Goal: Task Accomplishment & Management: Use online tool/utility

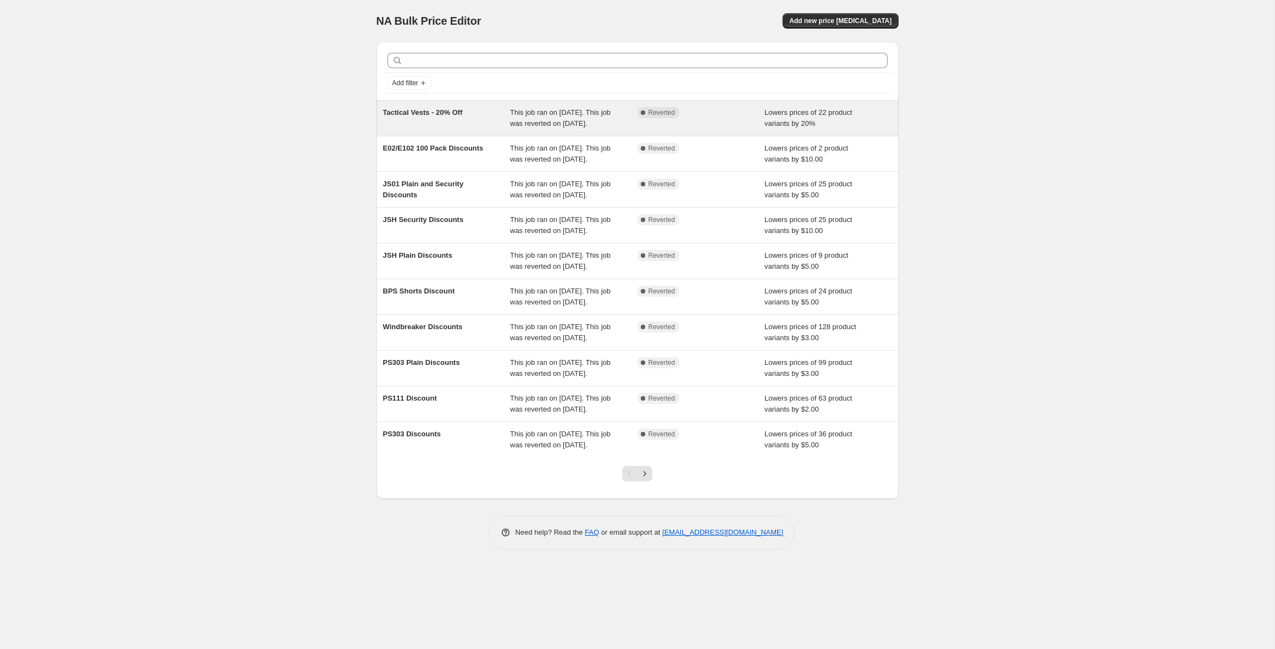
click at [451, 124] on div "Tactical Vests - 20% Off" at bounding box center [446, 118] width 127 height 22
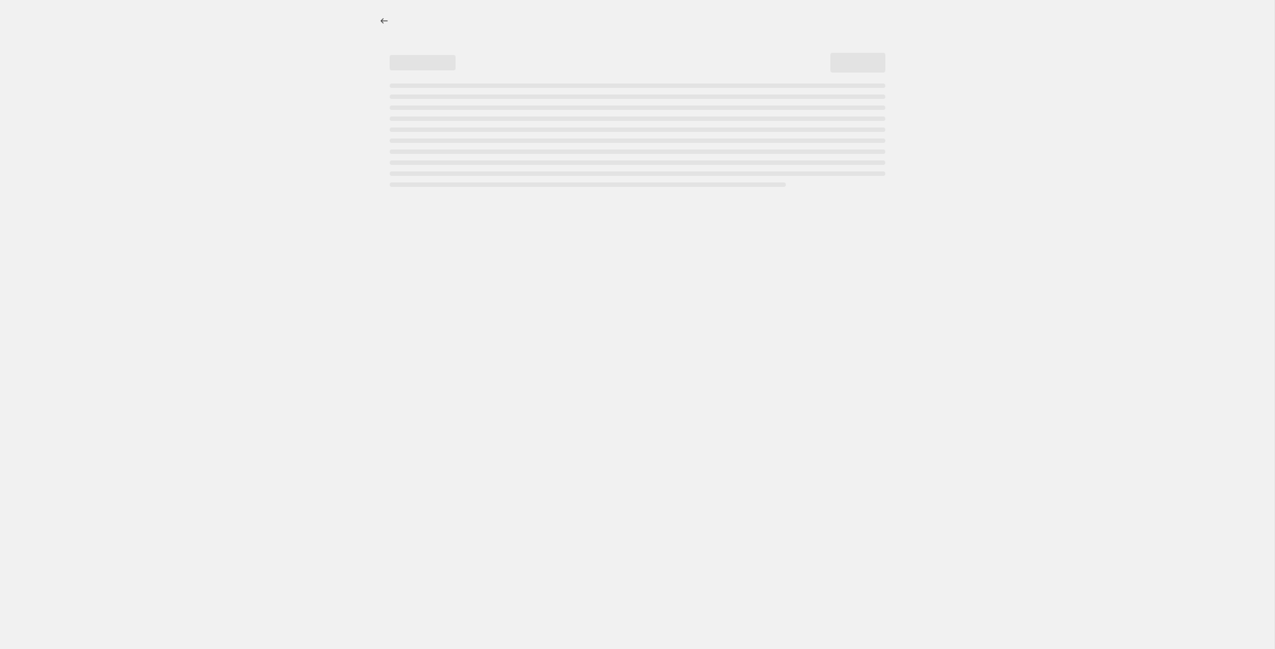
select select "percentage"
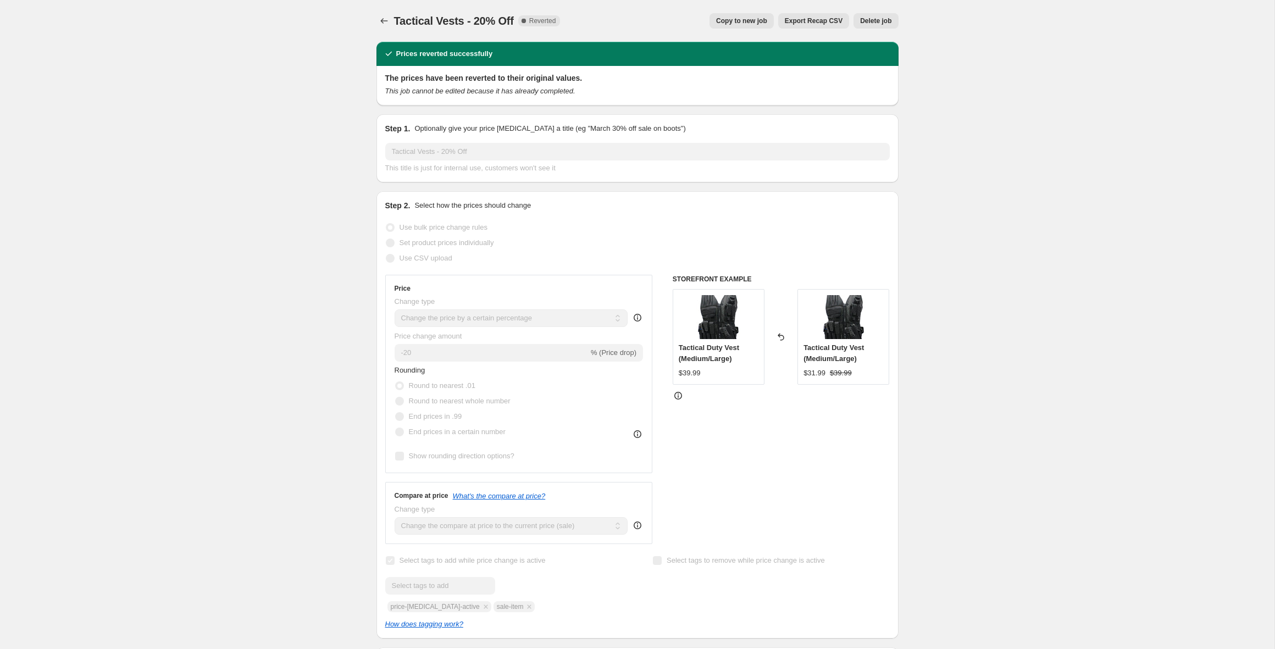
click at [785, 20] on span "Export Recap CSV" at bounding box center [814, 20] width 58 height 9
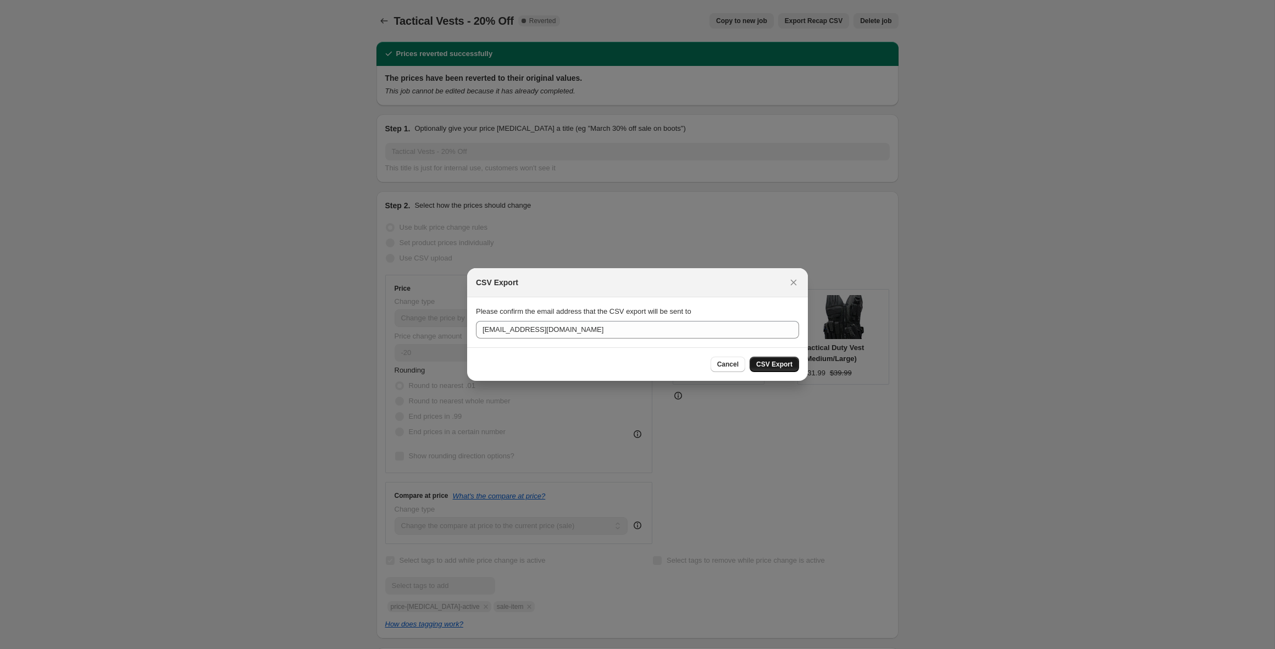
click at [786, 362] on span "CSV Export" at bounding box center [774, 364] width 36 height 9
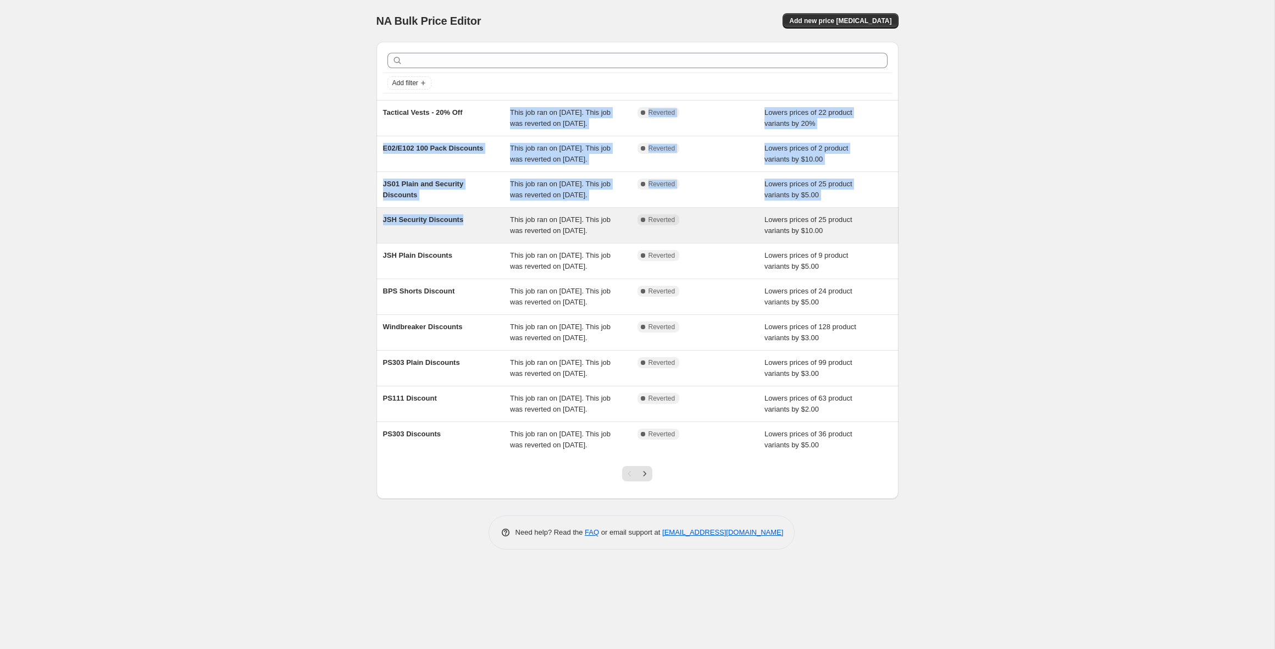
drag, startPoint x: 345, startPoint y: 119, endPoint x: 488, endPoint y: 267, distance: 206.0
click at [488, 267] on div "NA Bulk Price Editor. This page is ready NA Bulk Price Editor Add new price [ME…" at bounding box center [637, 324] width 1274 height 649
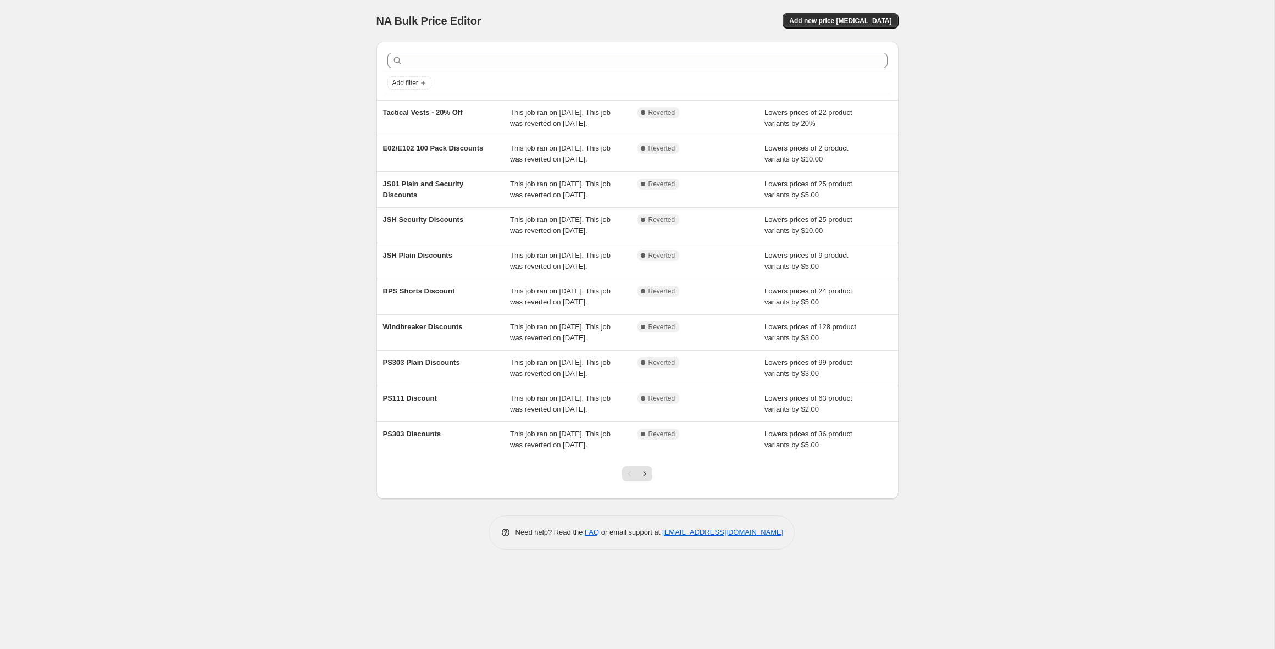
click at [292, 328] on div "NA Bulk Price Editor. This page is ready NA Bulk Price Editor Add new price [ME…" at bounding box center [637, 324] width 1274 height 649
click at [647, 479] on icon "Next" at bounding box center [644, 473] width 11 height 11
click at [629, 479] on icon "Previous" at bounding box center [629, 473] width 11 height 11
click at [629, 457] on div "Reflective Shirts -$6 This job ran on June 11, 2025. This job was reverted on J…" at bounding box center [637, 439] width 522 height 35
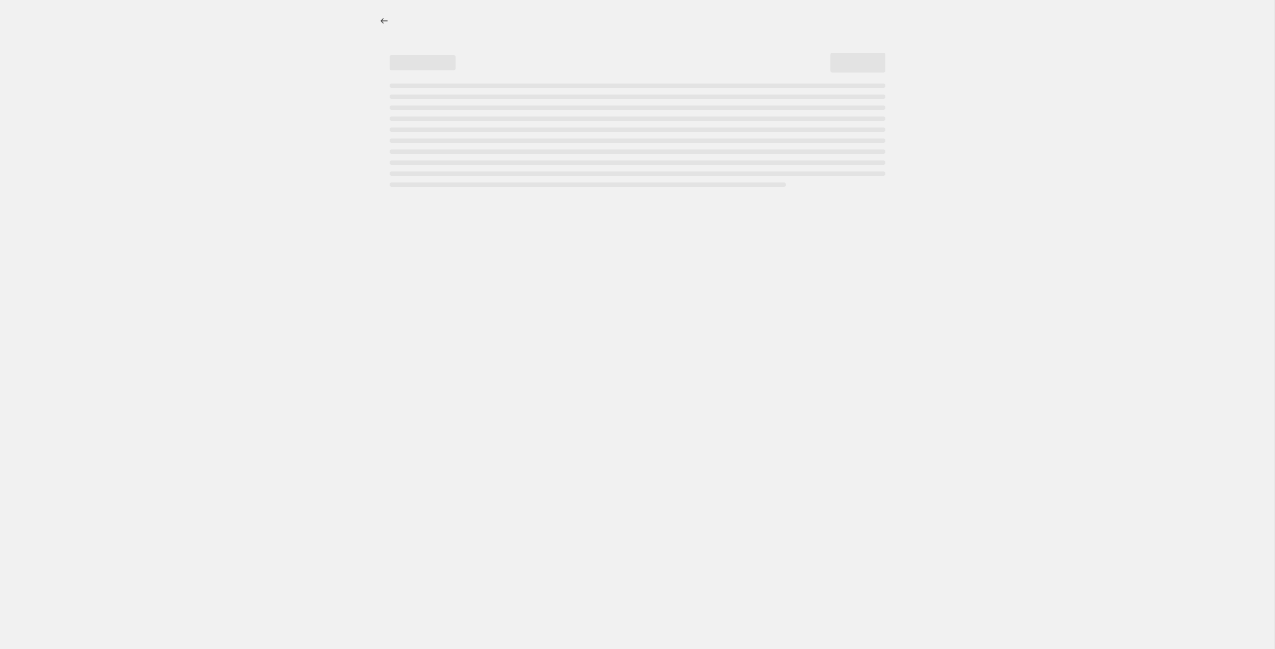
select select "by"
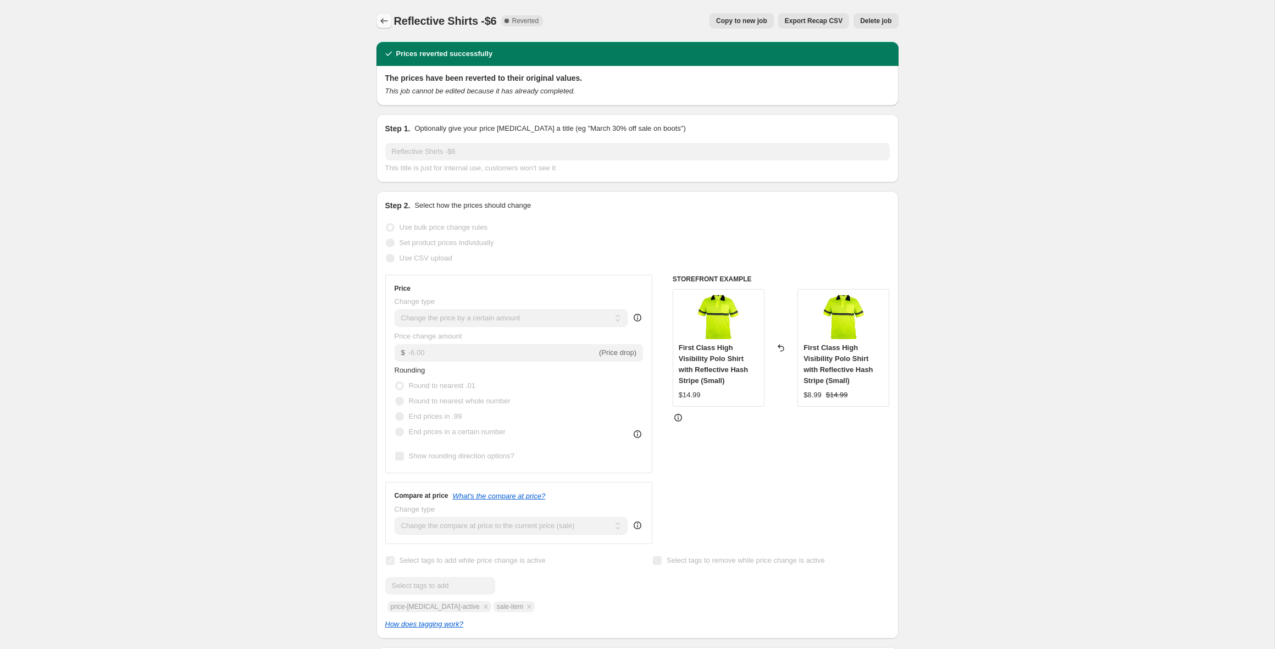
click at [387, 23] on icon "Price change jobs" at bounding box center [384, 20] width 11 height 11
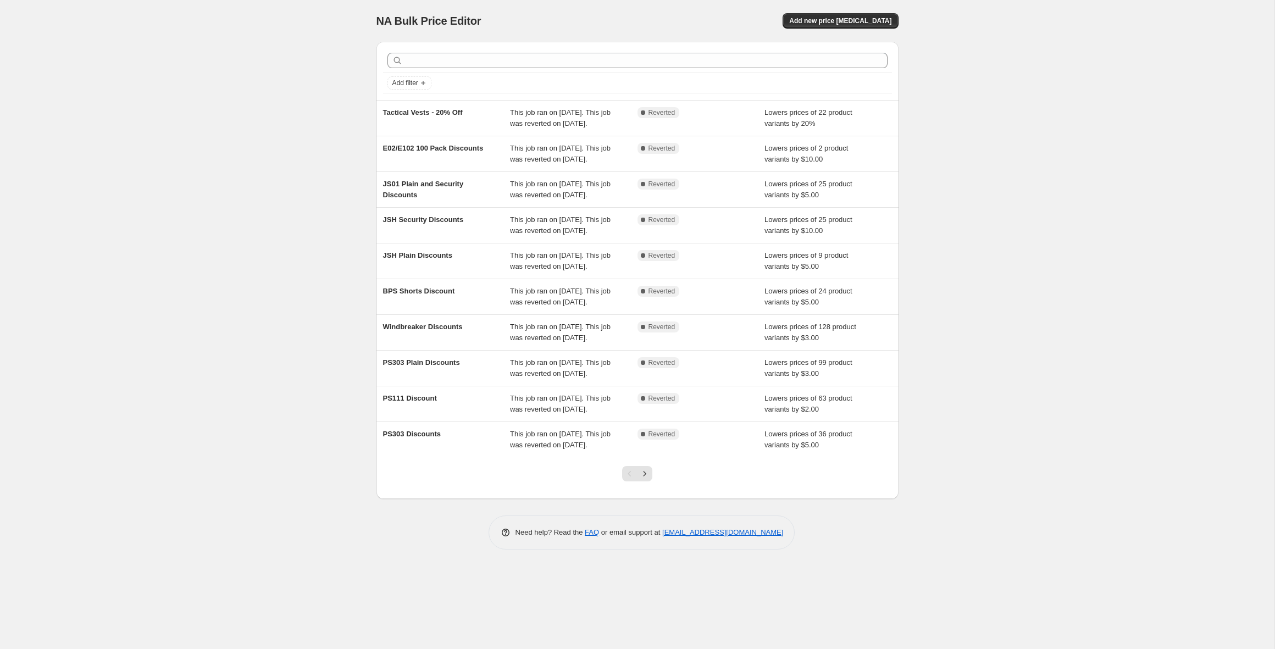
click at [324, 293] on div "NA Bulk Price Editor. This page is ready NA Bulk Price Editor Add new price cha…" at bounding box center [637, 324] width 1274 height 649
click at [991, 451] on div "NA Bulk Price Editor. This page is ready NA Bulk Price Editor Add new price cha…" at bounding box center [637, 324] width 1274 height 649
click at [956, 430] on div "NA Bulk Price Editor. This page is ready NA Bulk Price Editor Add new price cha…" at bounding box center [637, 324] width 1274 height 649
click at [940, 375] on div "NA Bulk Price Editor. This page is ready NA Bulk Price Editor Add new price cha…" at bounding box center [637, 324] width 1274 height 649
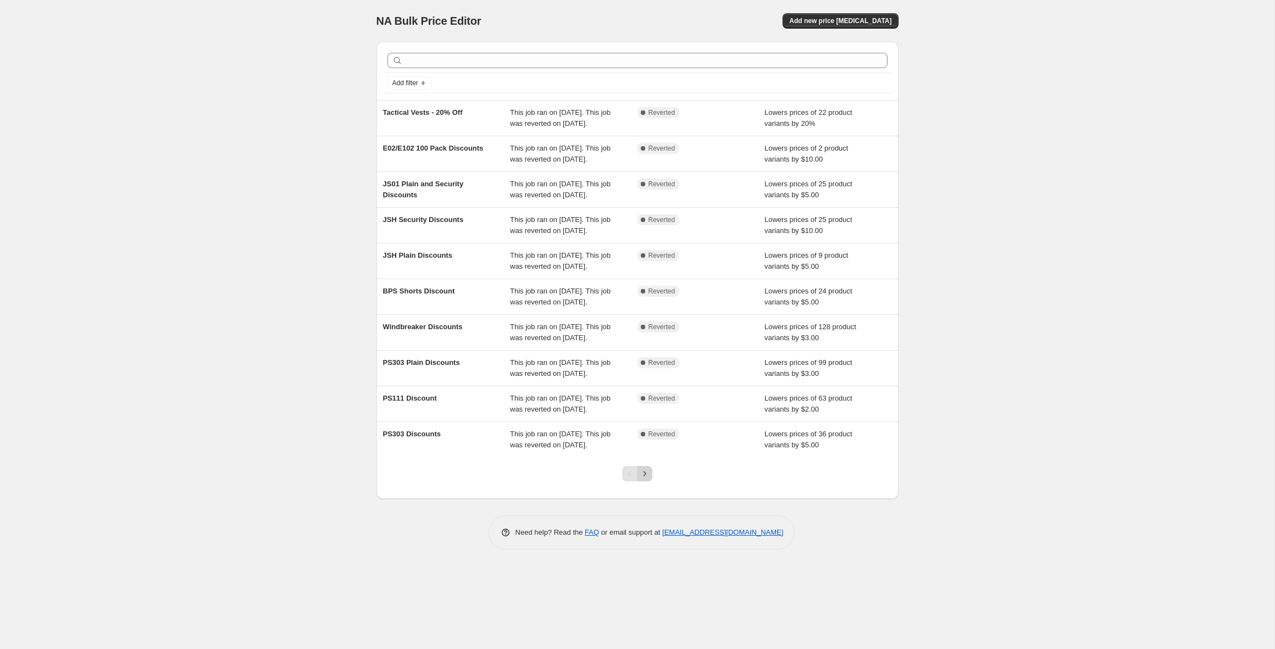
click at [640, 481] on button "Next" at bounding box center [644, 473] width 15 height 15
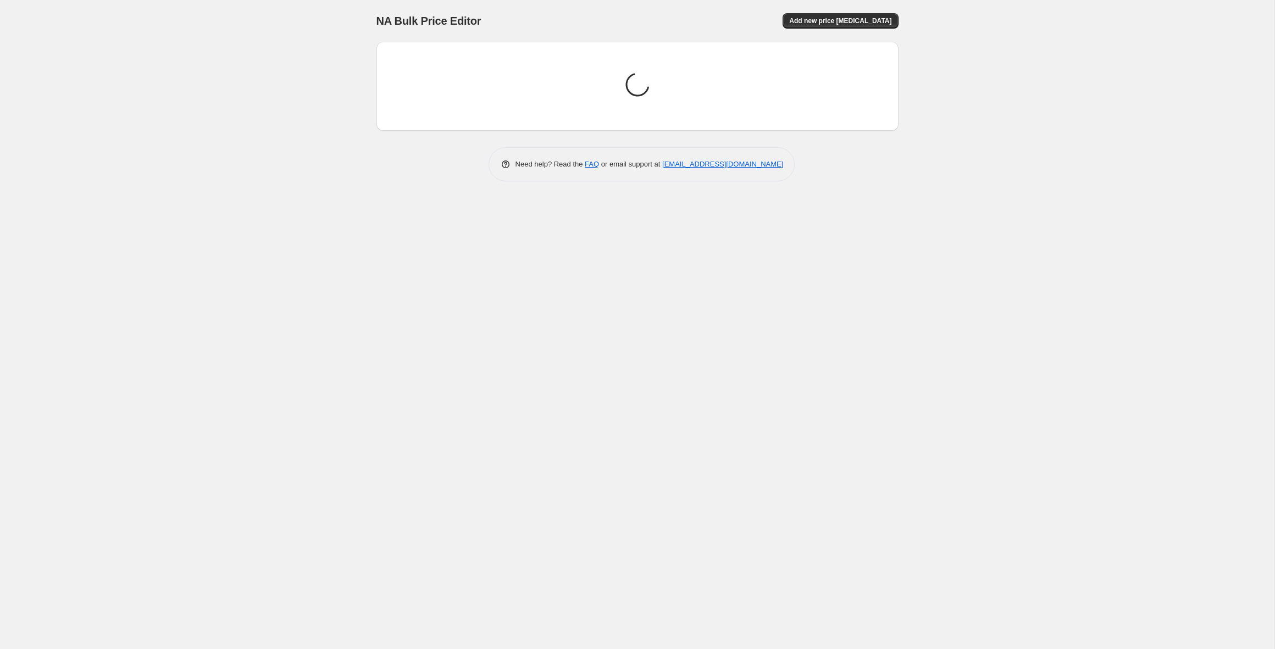
scroll to position [0, 0]
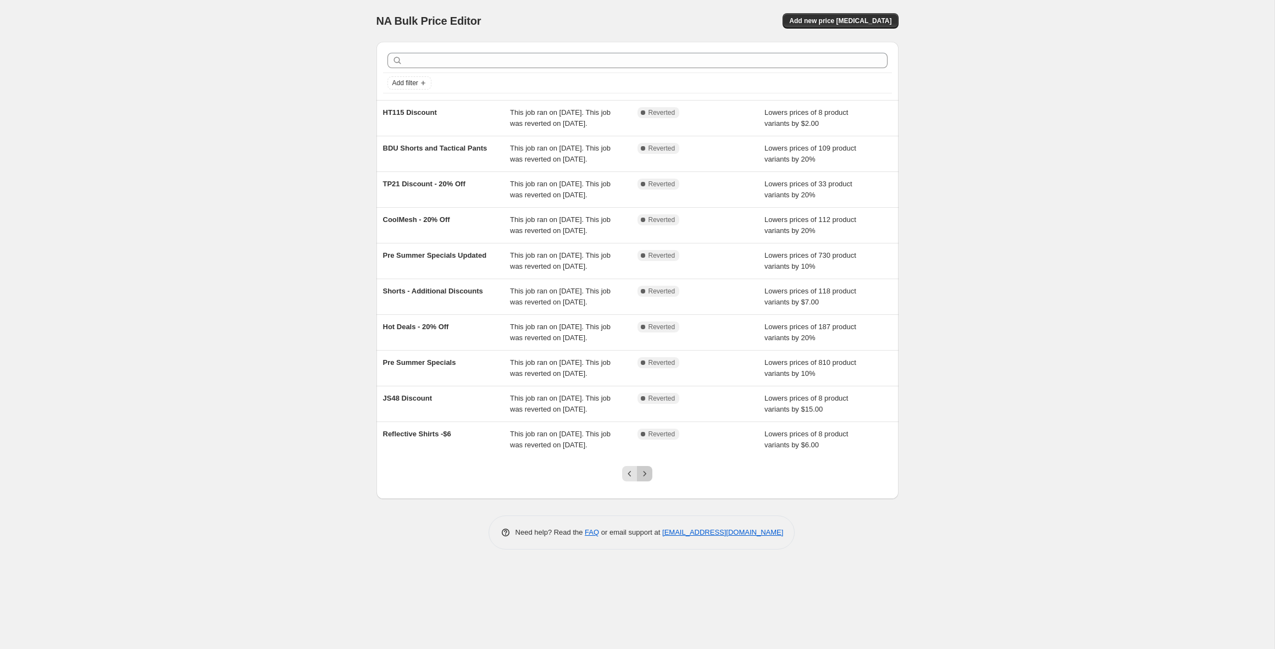
click at [643, 481] on button "Next" at bounding box center [644, 473] width 15 height 15
click at [647, 479] on icon "Next" at bounding box center [644, 473] width 11 height 11
click at [645, 479] on icon "Next" at bounding box center [644, 473] width 11 height 11
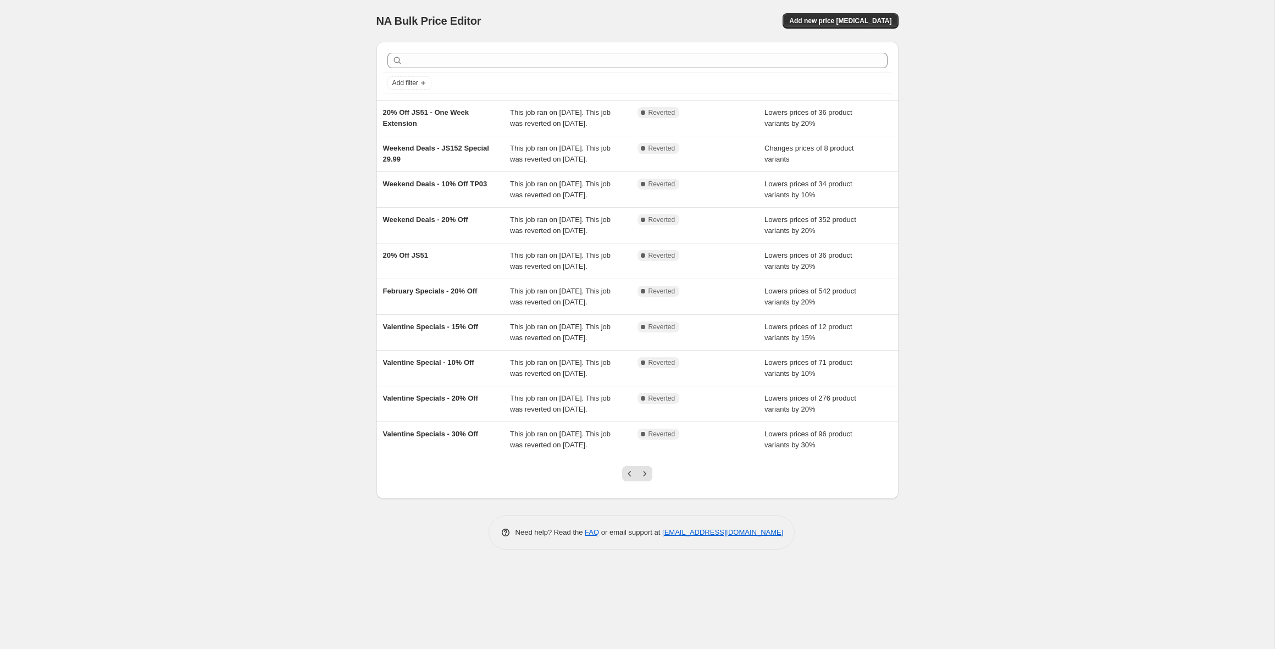
click at [645, 479] on icon "Next" at bounding box center [644, 473] width 11 height 11
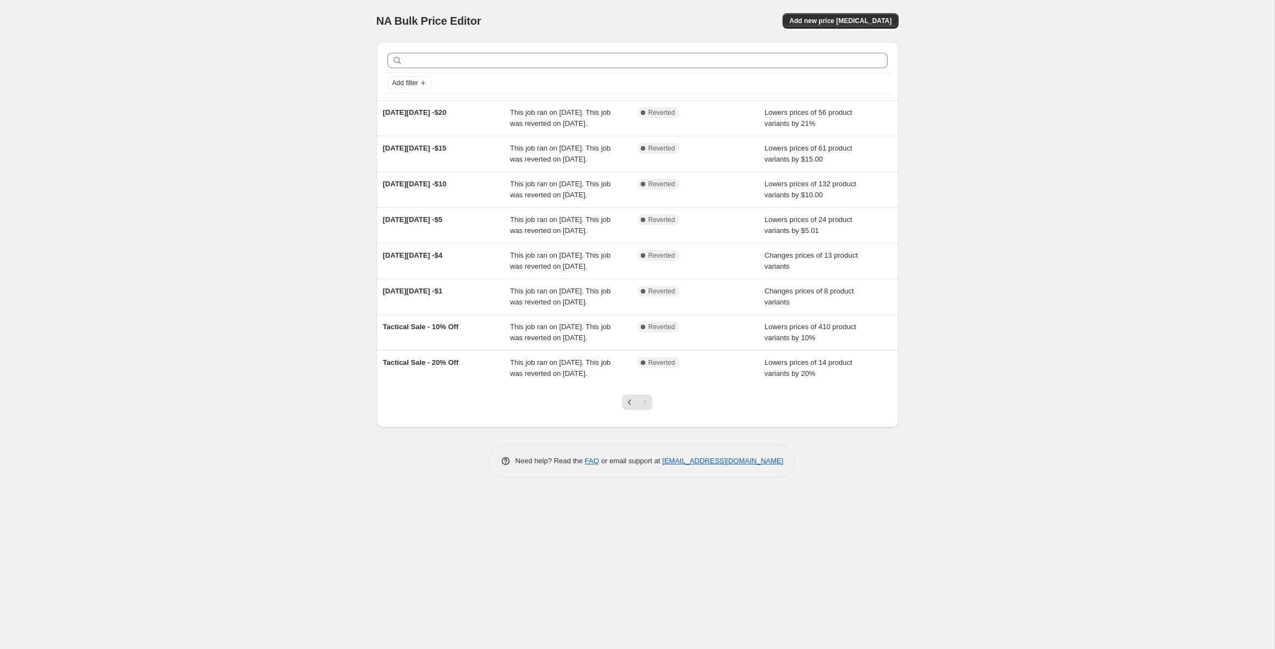
click at [642, 410] on div "Pagination" at bounding box center [644, 402] width 15 height 15
click at [630, 408] on icon "Previous" at bounding box center [629, 402] width 11 height 11
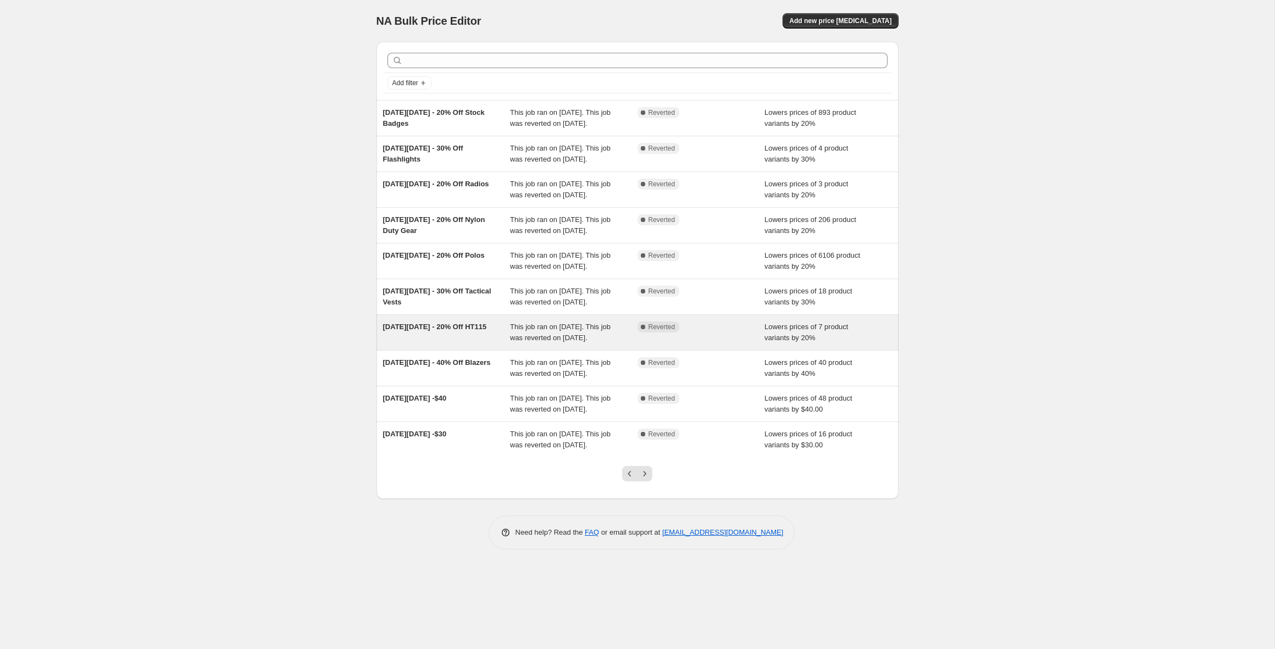
scroll to position [27, 0]
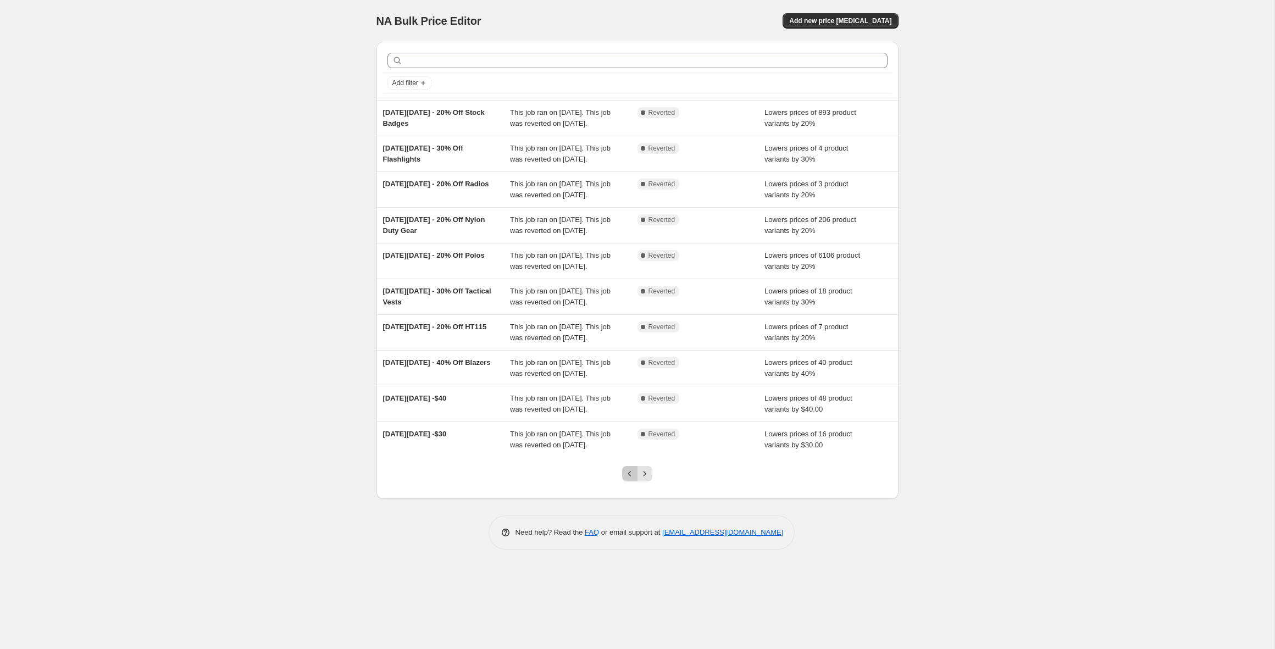
click at [629, 479] on icon "Previous" at bounding box center [629, 473] width 11 height 11
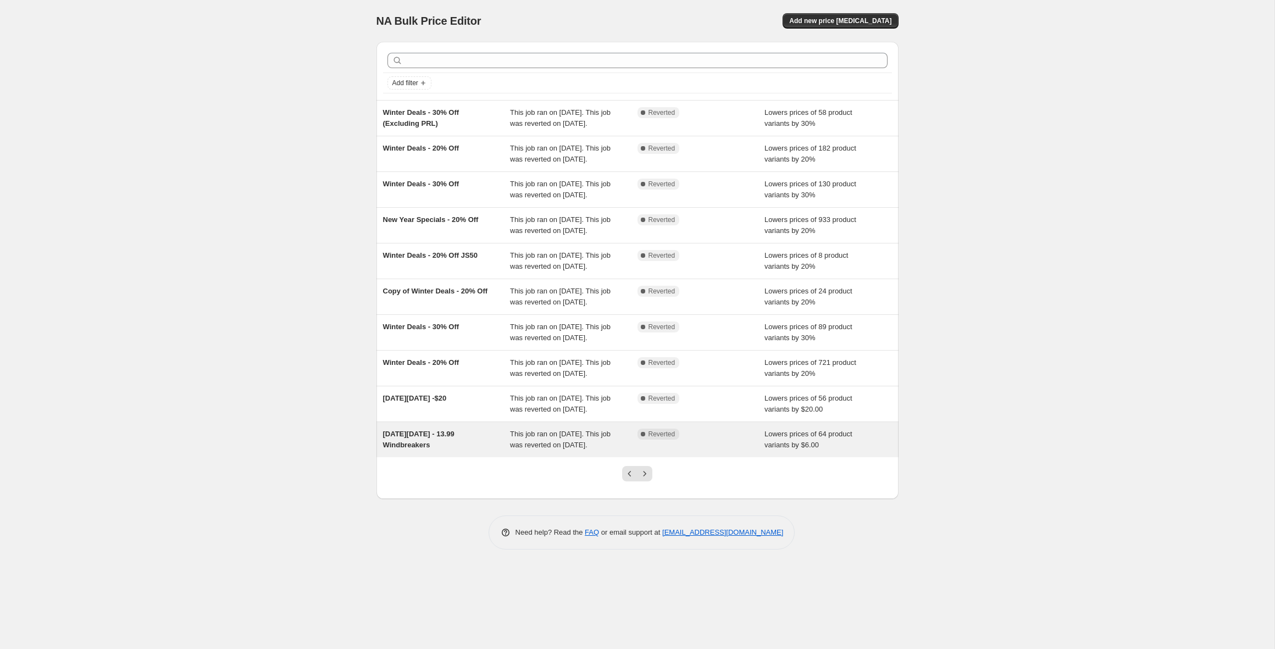
click at [650, 451] on div "Complete Reverted" at bounding box center [700, 440] width 127 height 22
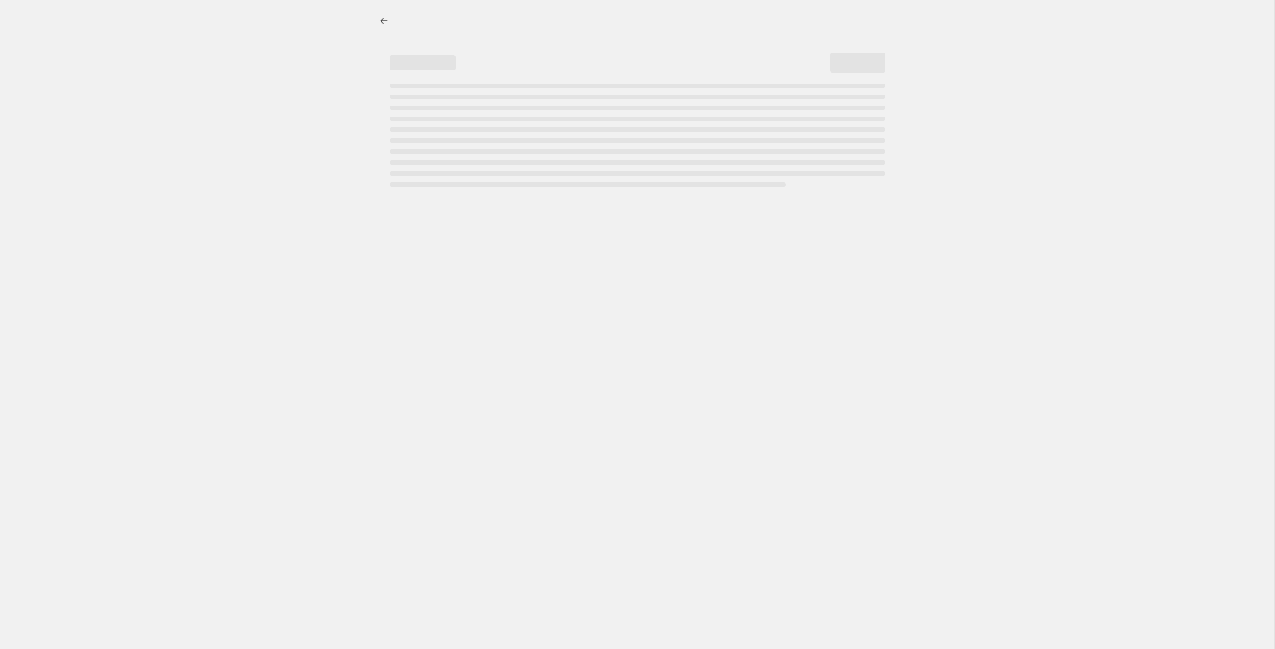
select select "by"
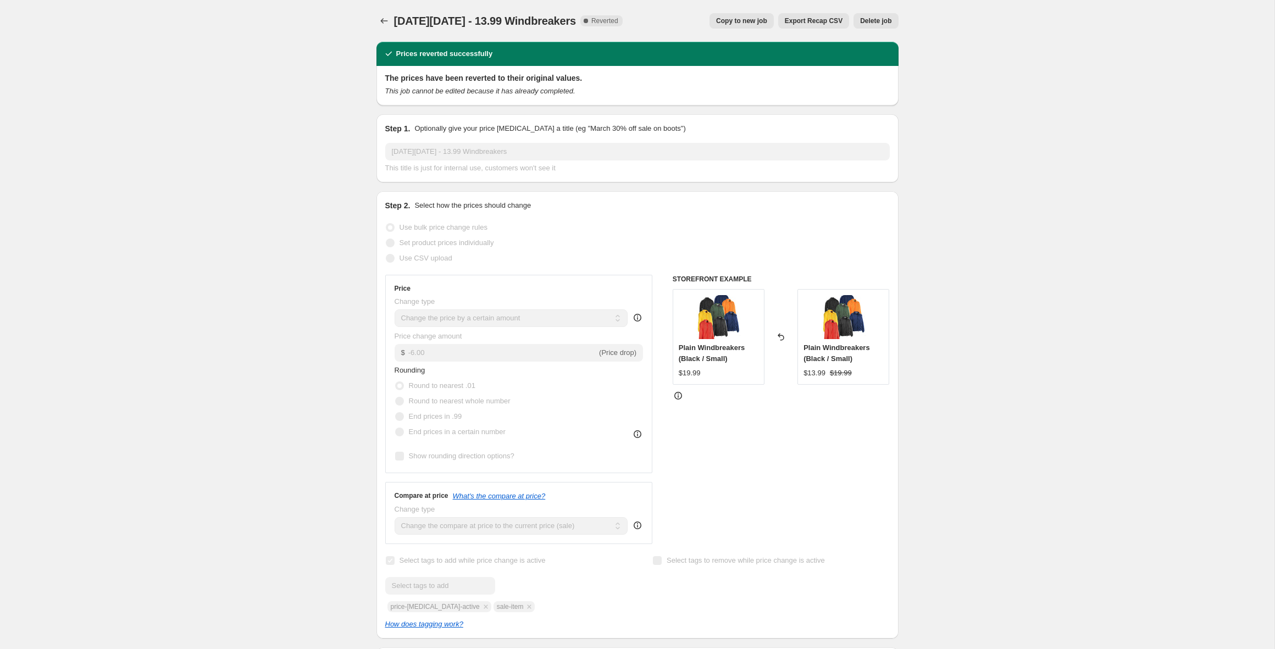
click at [824, 22] on span "Export Recap CSV" at bounding box center [814, 20] width 58 height 9
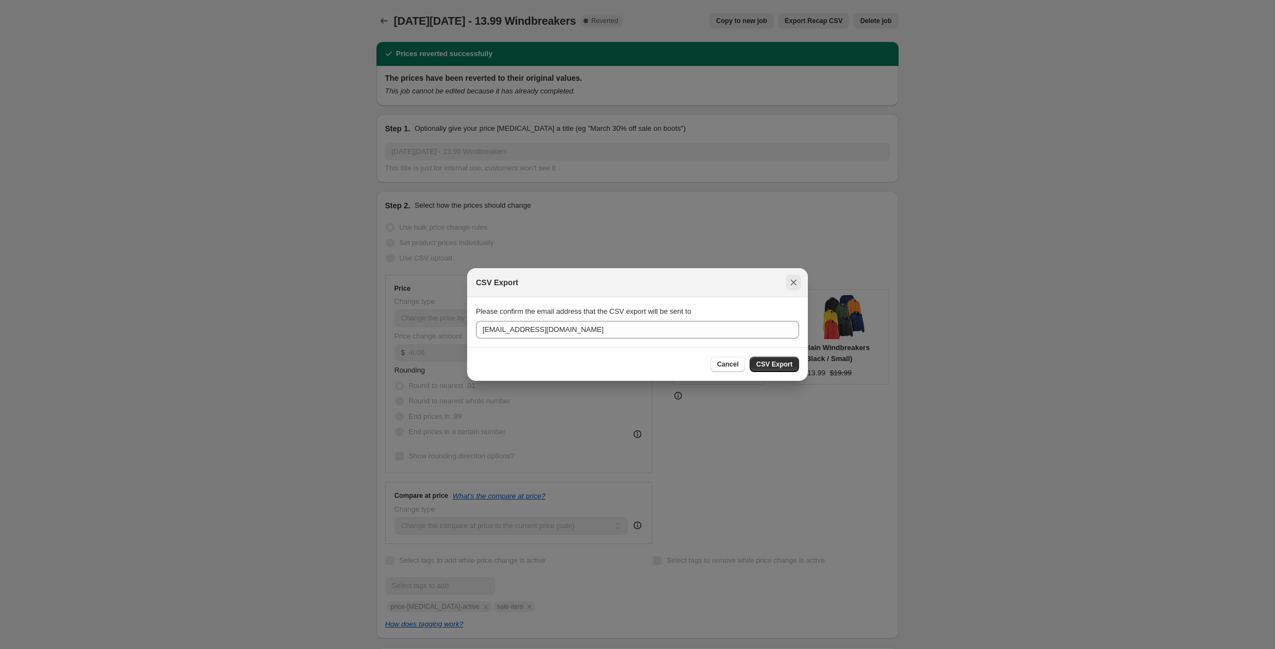
click at [791, 289] on button "Close" at bounding box center [793, 282] width 15 height 15
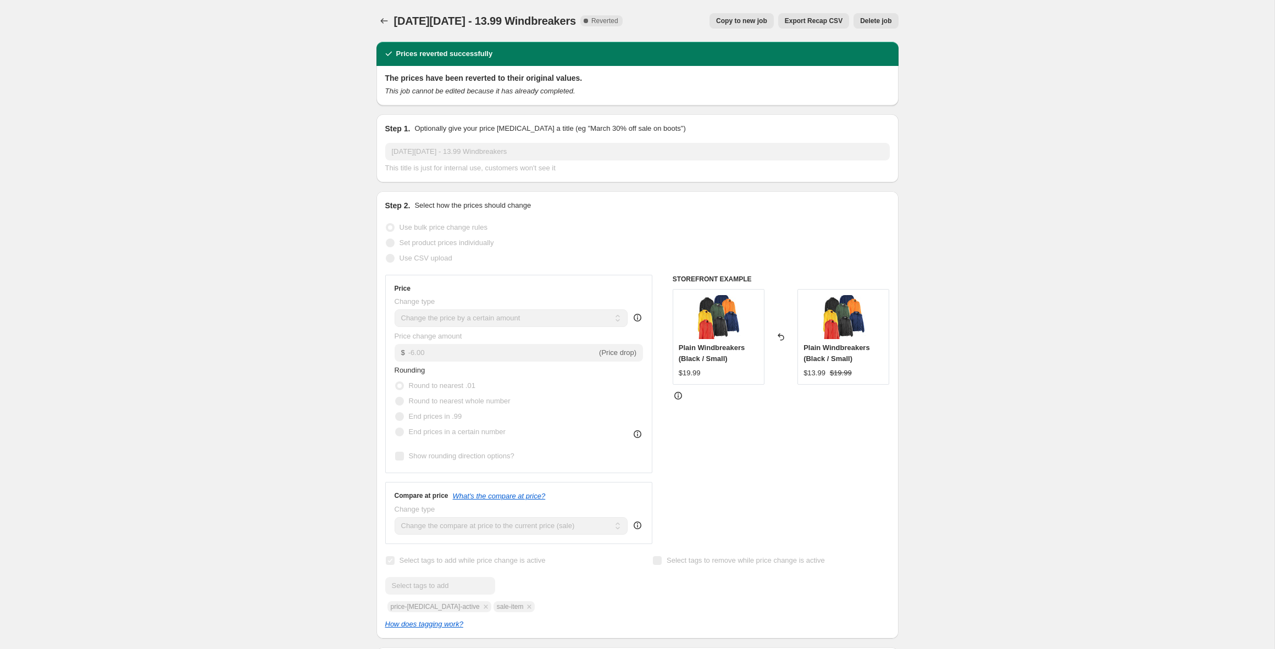
click at [780, 337] on icon at bounding box center [781, 337] width 6 height 7
click at [678, 391] on icon at bounding box center [678, 395] width 11 height 11
drag, startPoint x: 676, startPoint y: 350, endPoint x: 744, endPoint y: 362, distance: 68.7
click at [744, 362] on div "Plain Windbreakers (Black / Small) $19.99" at bounding box center [719, 337] width 92 height 96
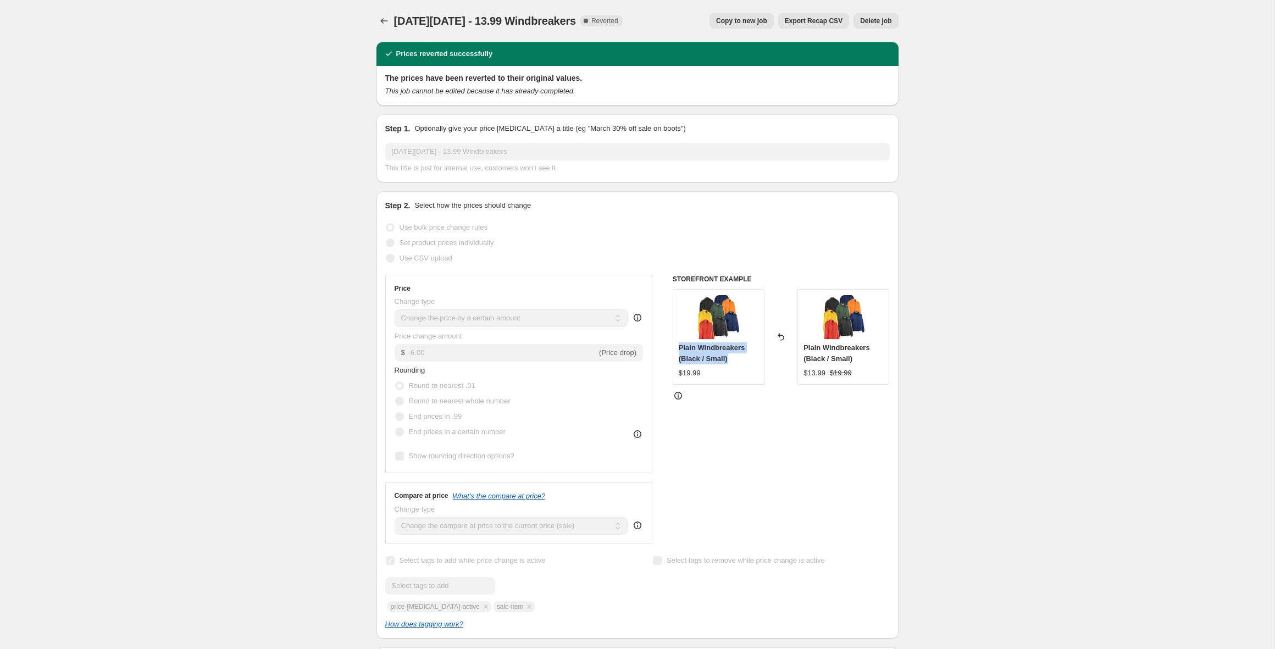
click at [744, 362] on div "Plain Windbreakers (Black / Small)" at bounding box center [719, 353] width 80 height 22
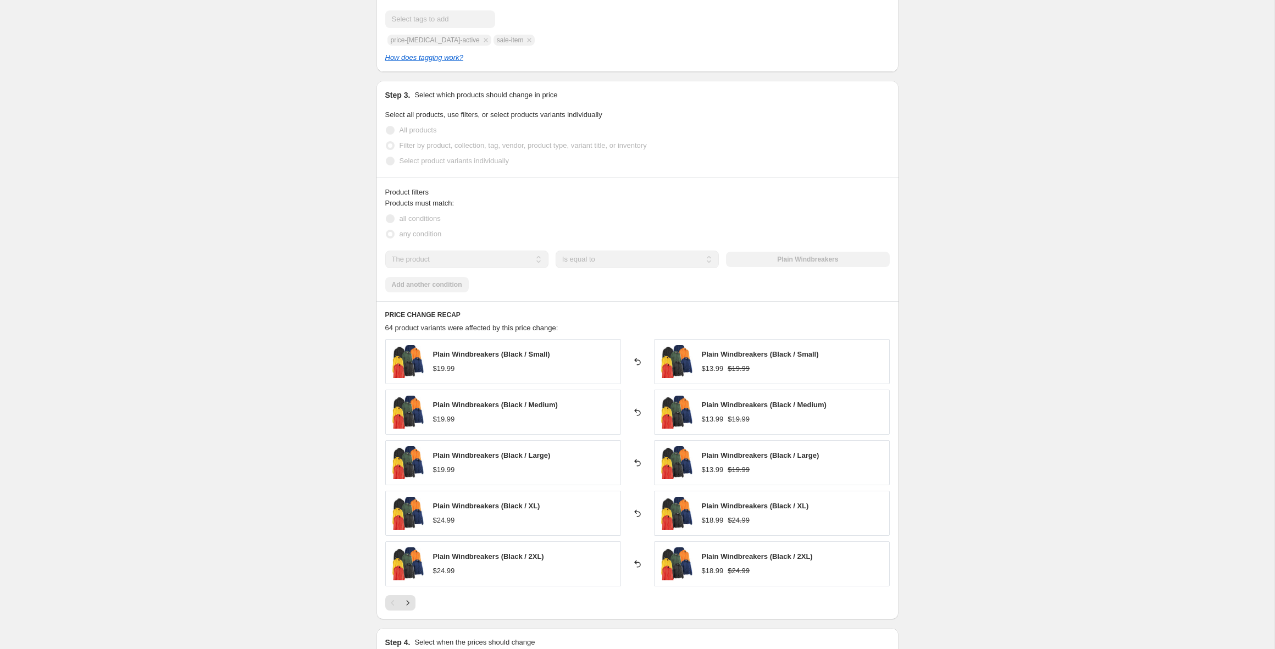
scroll to position [751, 0]
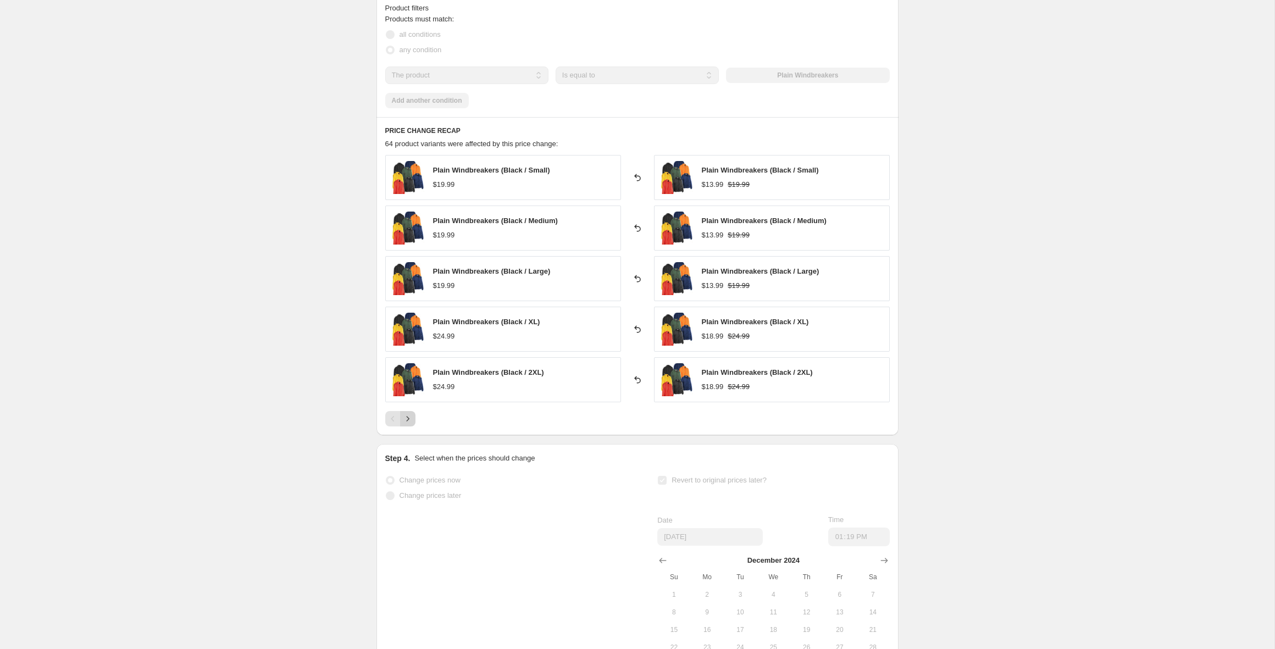
click at [413, 417] on button "Next" at bounding box center [407, 418] width 15 height 15
click at [414, 418] on button "Next" at bounding box center [407, 418] width 15 height 15
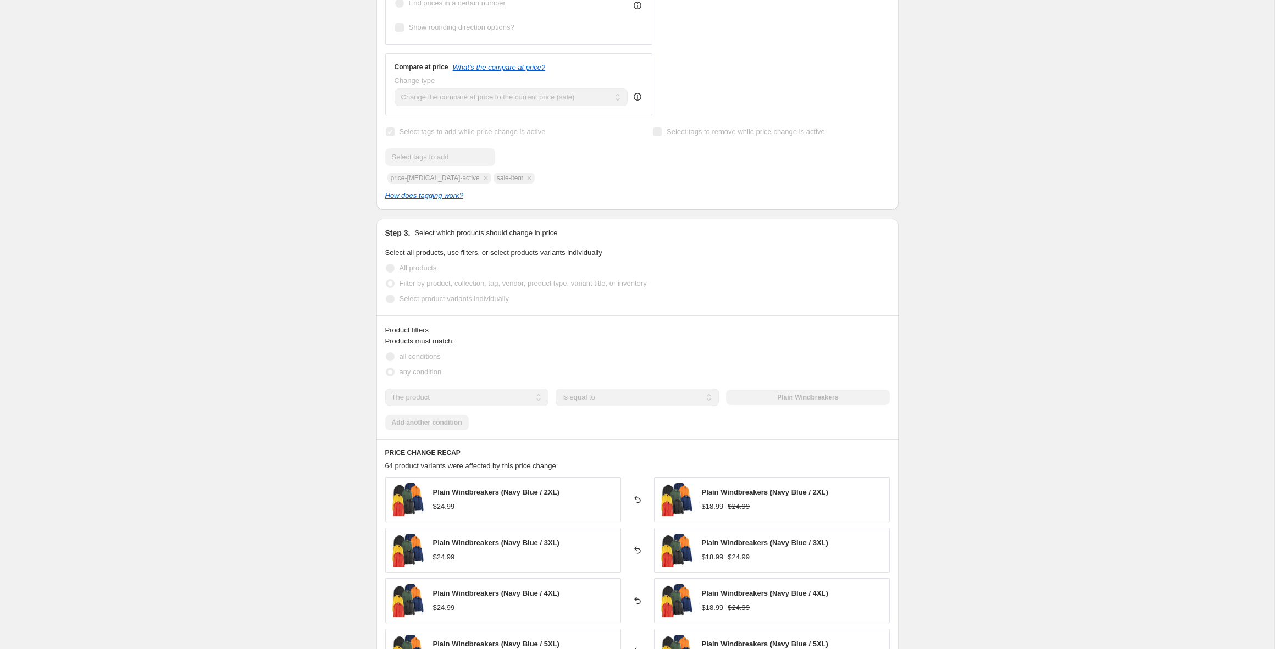
scroll to position [0, 0]
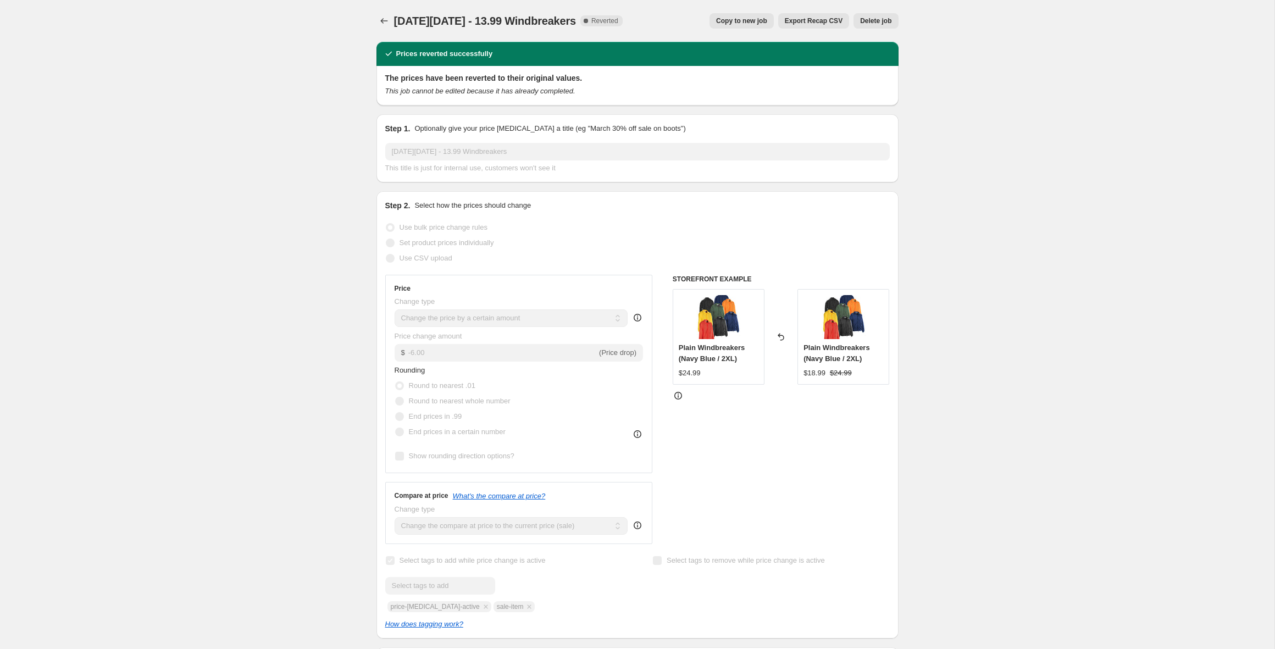
click at [895, 379] on div "Step 2. Select how the prices should change Use bulk price change rules Set pro…" at bounding box center [637, 414] width 522 height 447
click at [800, 12] on div "Black Friday - 13.99 Windbreakers. This page is ready Black Friday - 13.99 Wind…" at bounding box center [637, 21] width 522 height 42
click at [800, 22] on span "Export Recap CSV" at bounding box center [814, 20] width 58 height 9
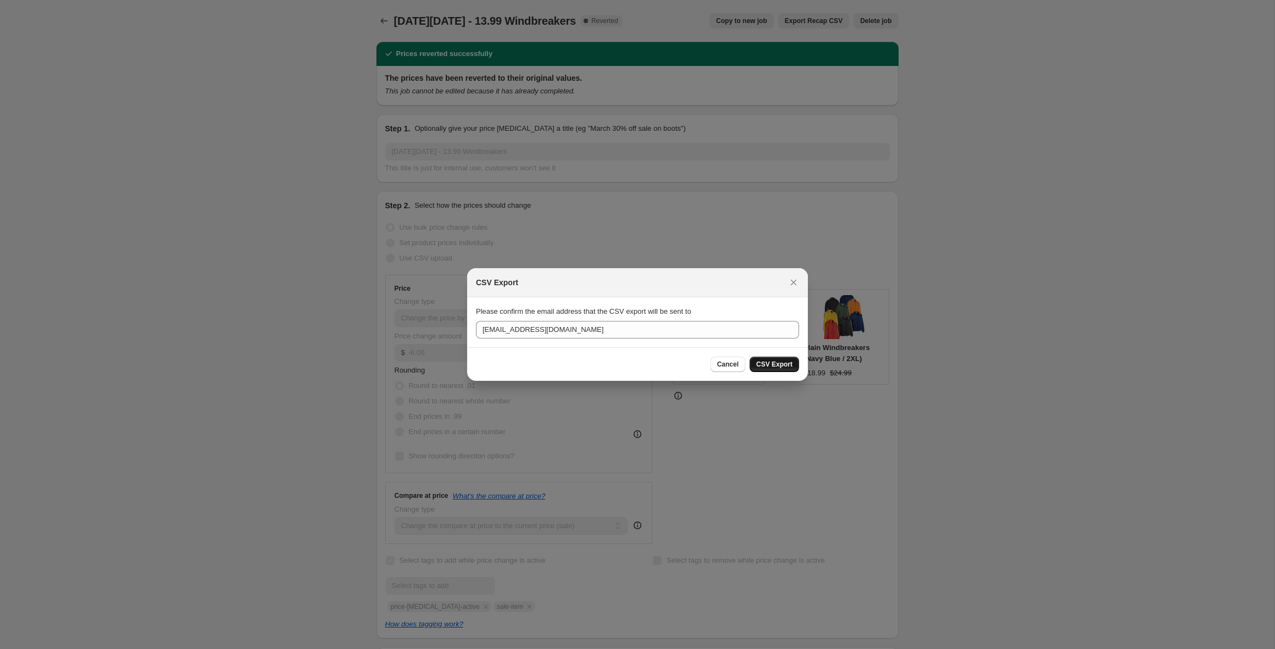
click at [768, 367] on span "CSV Export" at bounding box center [774, 364] width 36 height 9
